Goal: Navigation & Orientation: Find specific page/section

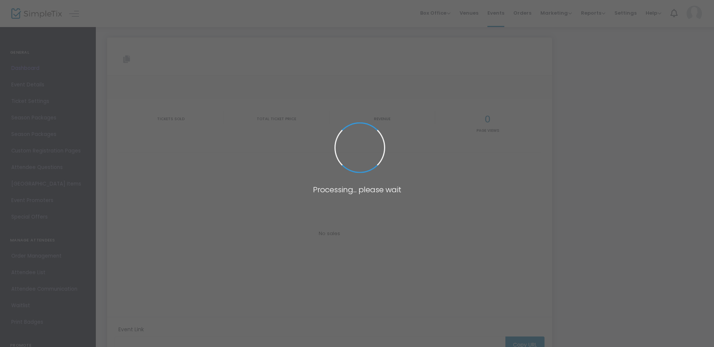
type input "[URL][DOMAIN_NAME]"
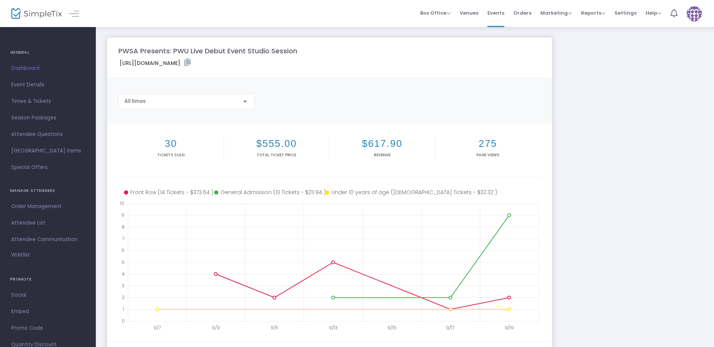
click at [34, 16] on img at bounding box center [36, 13] width 51 height 11
